Goal: Find specific page/section

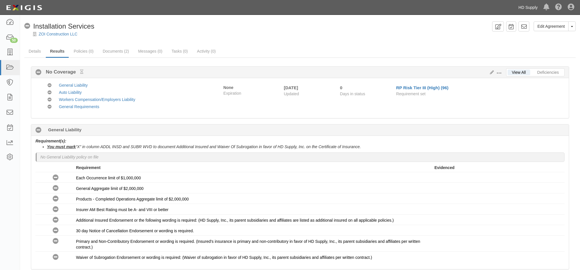
click at [527, 8] on link "HD Supply" at bounding box center [528, 7] width 25 height 11
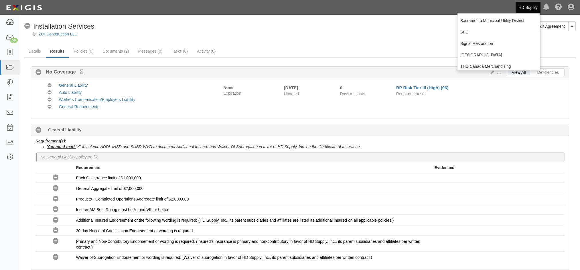
scroll to position [143, 0]
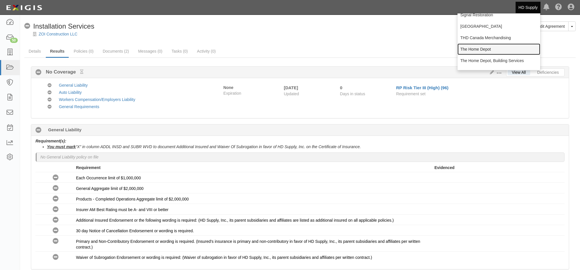
click at [478, 51] on link "The Home Depot" at bounding box center [499, 49] width 83 height 11
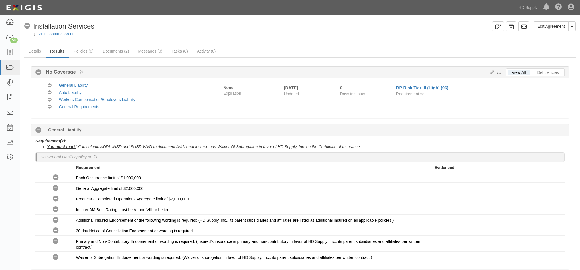
click at [272, 41] on div at bounding box center [300, 39] width 560 height 4
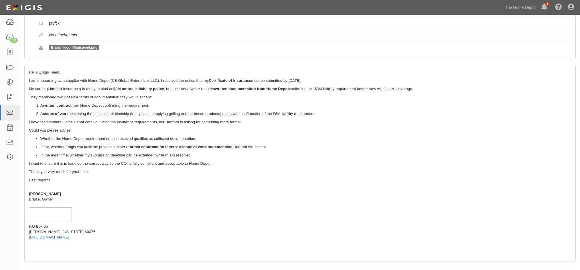
scroll to position [94, 0]
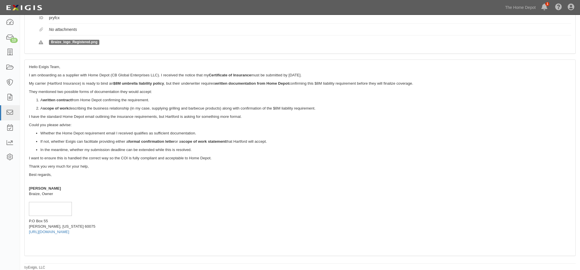
click at [261, 191] on div "[PERSON_NAME]" at bounding box center [300, 188] width 543 height 5
